Goal: Information Seeking & Learning: Learn about a topic

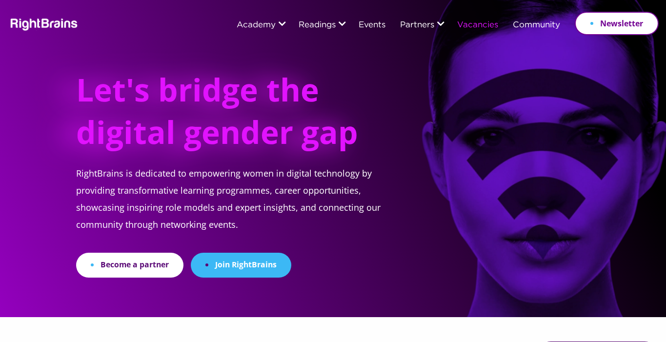
click at [471, 26] on link "Vacancies" at bounding box center [477, 25] width 41 height 9
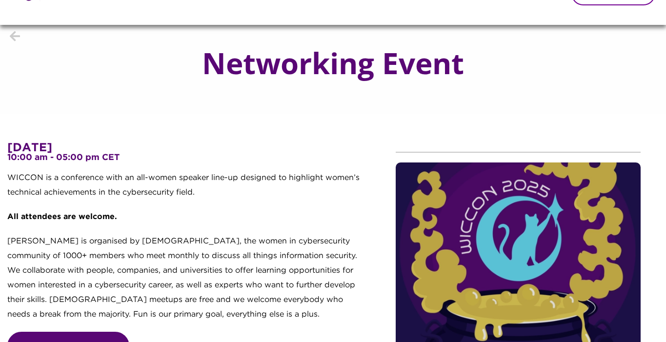
scroll to position [50, 0]
